Goal: Use online tool/utility: Utilize a website feature to perform a specific function

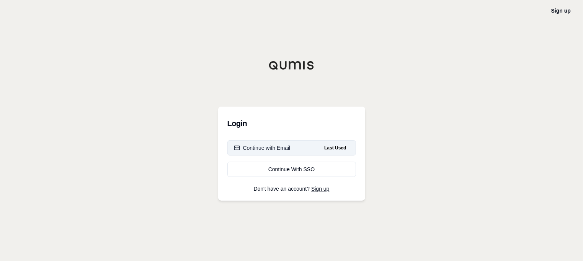
click at [296, 150] on button "Continue with Email Last Used" at bounding box center [291, 147] width 129 height 15
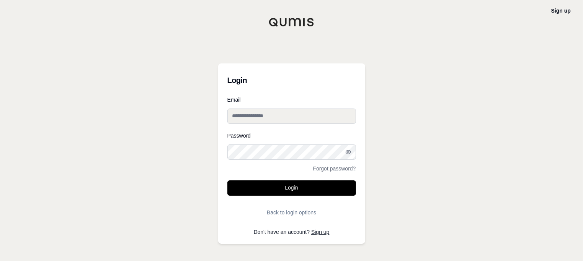
click at [317, 117] on input "Email" at bounding box center [291, 116] width 129 height 15
type input "**********"
click at [227, 181] on button "Login" at bounding box center [291, 188] width 129 height 15
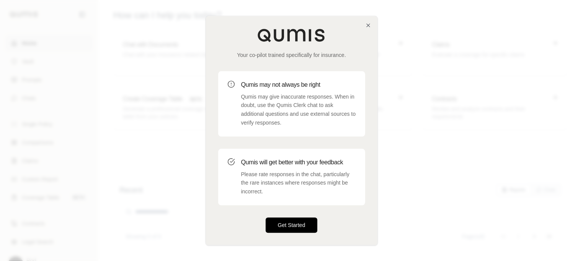
click at [291, 219] on button "Get Started" at bounding box center [292, 225] width 52 height 15
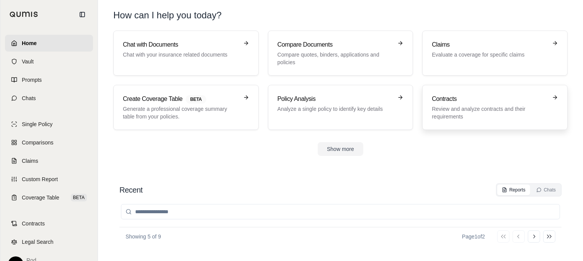
click at [540, 100] on h3 "Contracts" at bounding box center [490, 99] width 116 height 9
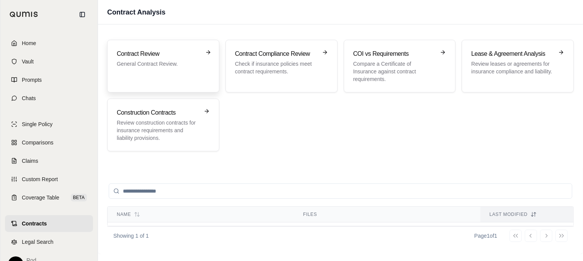
click at [170, 69] on div "Contract Review General Contract Review." at bounding box center [163, 66] width 93 height 34
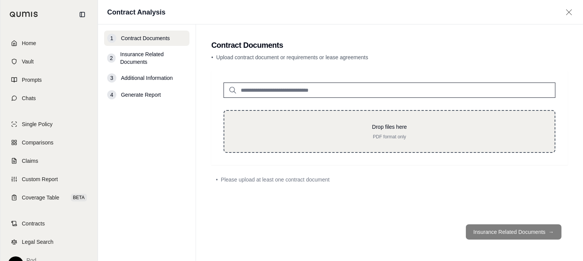
click at [397, 127] on p "Drop files here" at bounding box center [390, 127] width 306 height 8
type input "**********"
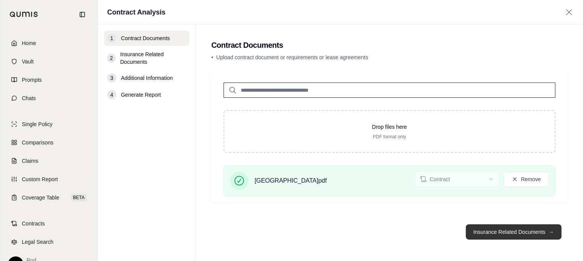
click at [514, 232] on button "Insurance Related Documents →" at bounding box center [514, 232] width 96 height 15
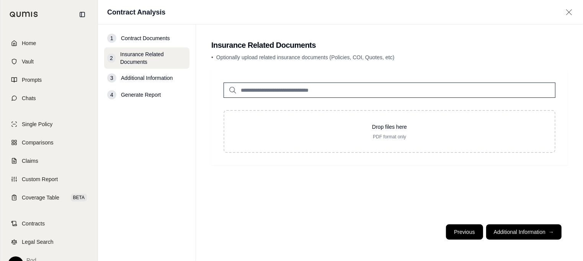
click at [466, 233] on button "Previous" at bounding box center [464, 232] width 37 height 15
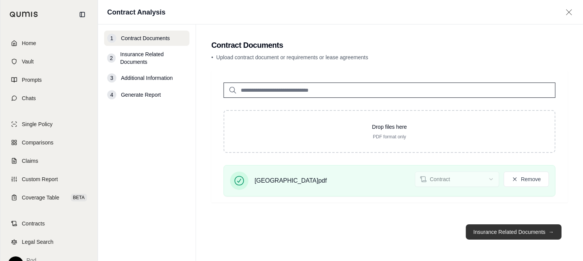
click at [522, 234] on button "Insurance Related Documents →" at bounding box center [514, 232] width 96 height 15
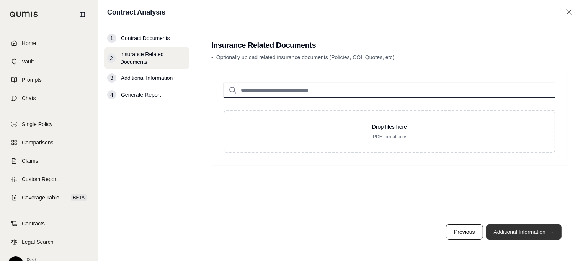
click at [524, 234] on button "Additional Information →" at bounding box center [523, 232] width 75 height 15
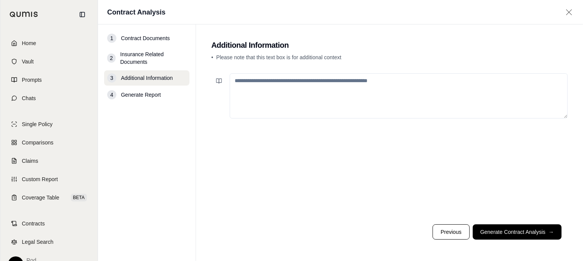
click at [338, 81] on textarea at bounding box center [399, 95] width 338 height 45
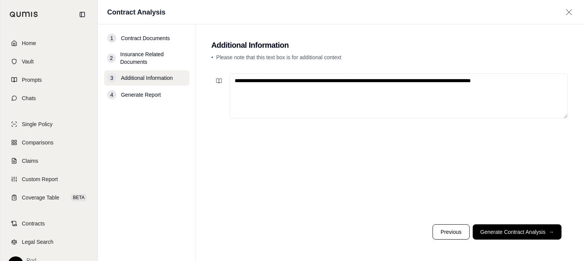
type textarea "**********"
click at [521, 235] on button "Generate Contract Analysis →" at bounding box center [517, 232] width 89 height 15
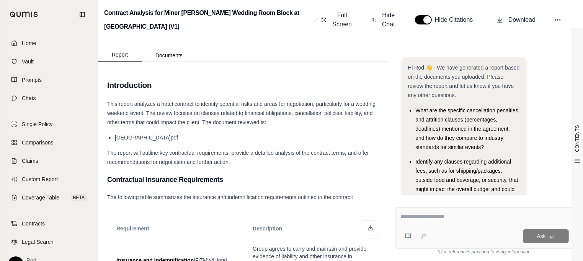
scroll to position [32, 0]
